Goal: Complete application form

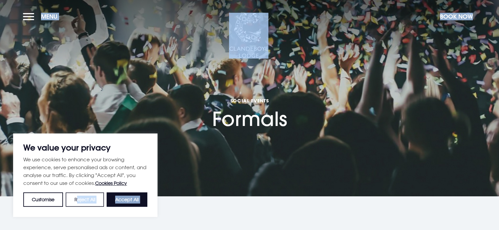
drag, startPoint x: 0, startPoint y: 0, endPoint x: 77, endPoint y: 193, distance: 207.7
click at [121, 196] on button "Accept All" at bounding box center [127, 200] width 41 height 14
checkbox input "true"
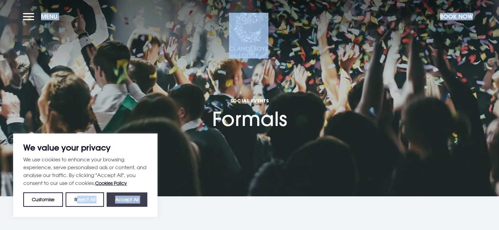
checkbox input "true"
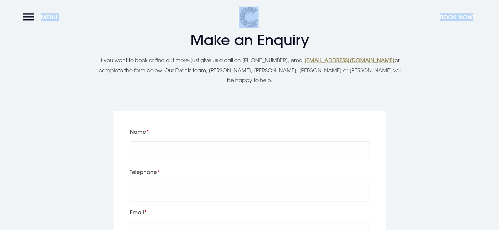
scroll to position [997, 0]
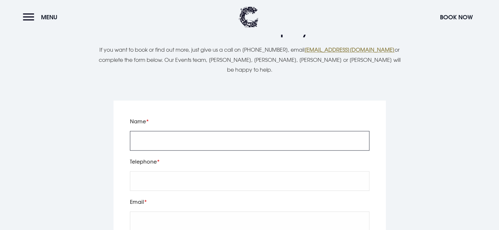
click at [204, 135] on input "Name" at bounding box center [249, 141] width 239 height 20
type input "Ashleigh Harrison"
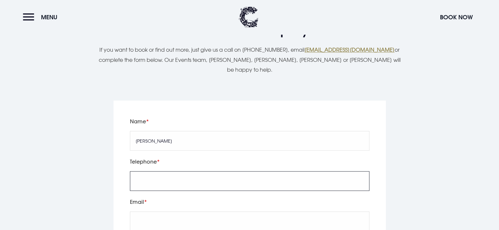
click at [186, 171] on input "tel" at bounding box center [249, 181] width 239 height 20
type input "02890867431"
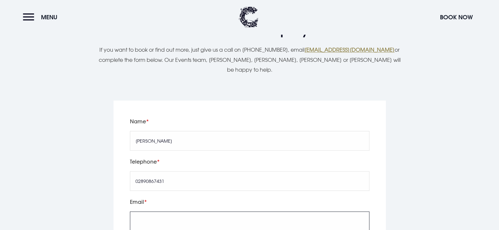
click at [140, 217] on input "Email" at bounding box center [249, 222] width 239 height 20
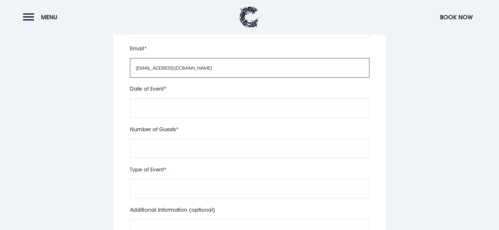
scroll to position [1126, 0]
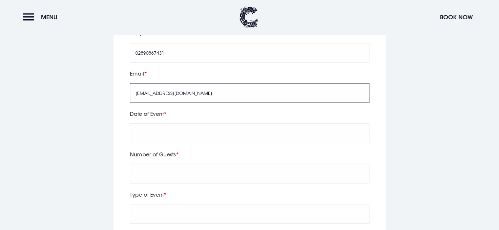
type input "aharrison547@c2ken.net"
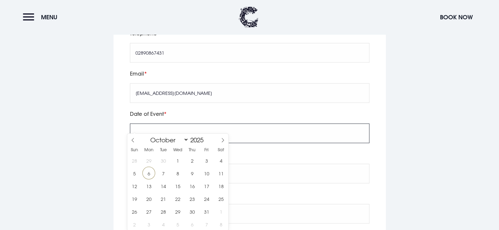
click at [194, 124] on input "text" at bounding box center [249, 134] width 239 height 20
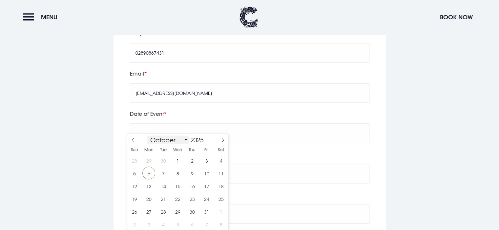
click at [185, 139] on select "January February March April May June July August September October November De…" at bounding box center [167, 140] width 41 height 8
click at [147, 136] on select "January February March April May June July August September October November De…" at bounding box center [167, 140] width 41 height 8
click at [222, 140] on icon at bounding box center [222, 140] width 5 height 5
click at [130, 140] on span at bounding box center [132, 139] width 11 height 11
select select "5"
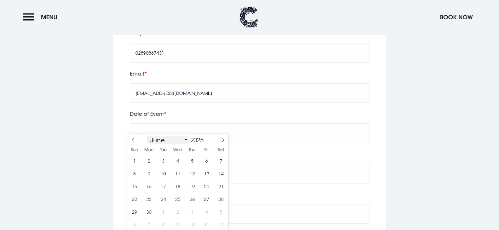
click at [185, 140] on select "January February March April May June July August September October November De…" at bounding box center [167, 140] width 41 height 8
click at [206, 143] on span at bounding box center [206, 142] width 5 height 4
click at [206, 137] on span at bounding box center [206, 138] width 5 height 4
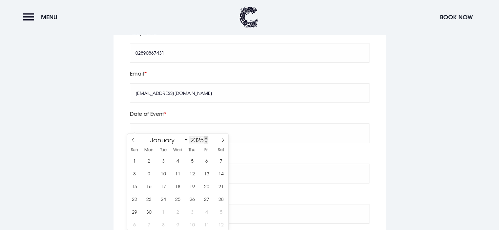
type input "2026"
click at [204, 173] on span "12" at bounding box center [206, 173] width 13 height 13
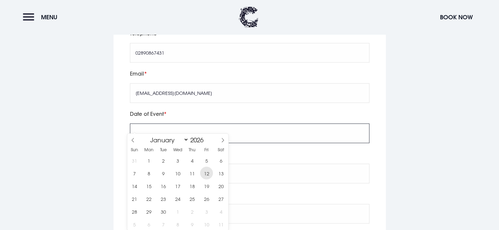
type input "2026/06/12"
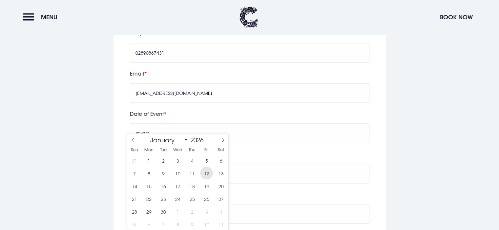
click at [204, 173] on div "Number of Guests" at bounding box center [250, 170] width 244 height 40
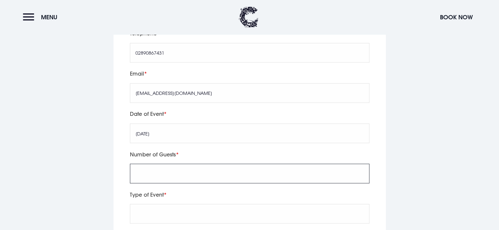
click at [174, 164] on input "Number of Guests" at bounding box center [249, 174] width 239 height 20
type input "Approx 100"
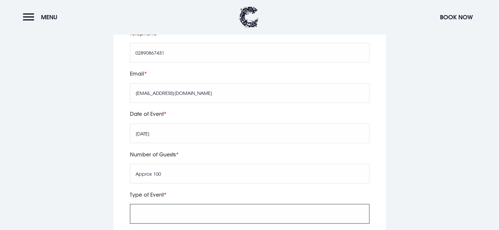
click at [162, 204] on input "Type of Event" at bounding box center [249, 214] width 239 height 20
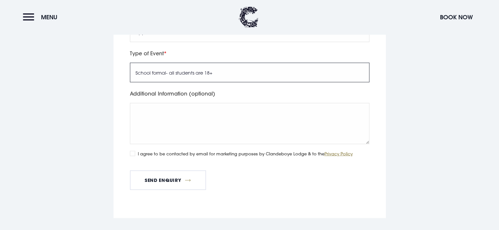
scroll to position [1284, 0]
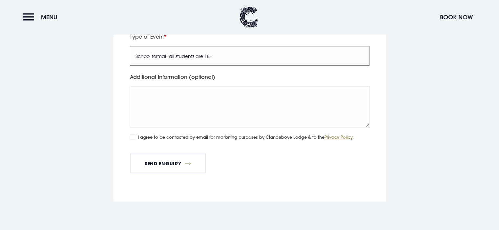
type input "School formal- all students are 18+"
click at [133, 135] on input "I agree to be contacted by email for marketing purposes by Clandeboye Lodge & t…" at bounding box center [132, 137] width 5 height 5
click at [130, 135] on input "I agree to be contacted by email for marketing purposes by Clandeboye Lodge & t…" at bounding box center [132, 137] width 5 height 5
click at [131, 135] on input "I agree to be contacted by email for marketing purposes by Clandeboye Lodge & t…" at bounding box center [132, 137] width 5 height 5
checkbox input "true"
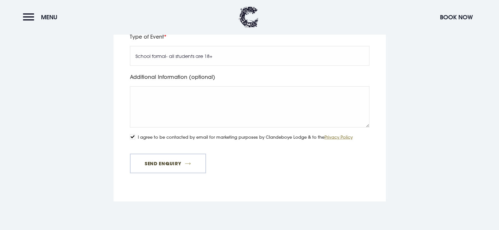
click at [155, 154] on button "Send Enquiry" at bounding box center [168, 164] width 76 height 20
